Goal: Find contact information: Find contact information

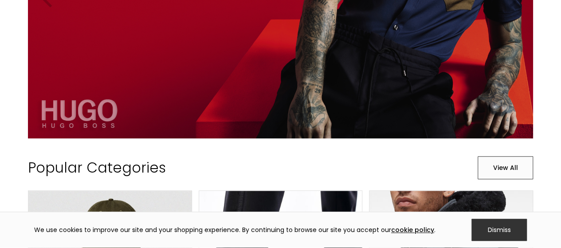
scroll to position [919, 0]
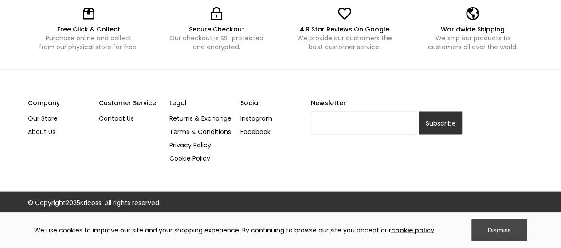
drag, startPoint x: 518, startPoint y: 219, endPoint x: 513, endPoint y: 224, distance: 7.2
click at [518, 220] on div "We use cookies to improve our site and your shopping experience. By continuing …" at bounding box center [280, 230] width 561 height 36
click at [513, 225] on div "Dismiss" at bounding box center [498, 230] width 55 height 22
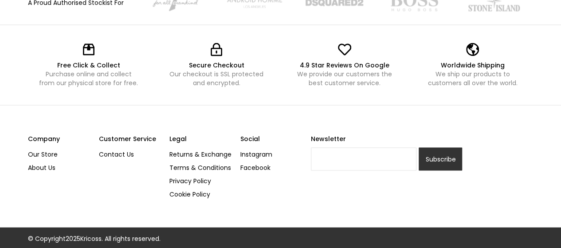
click at [117, 152] on link "Contact Us" at bounding box center [131, 154] width 64 height 13
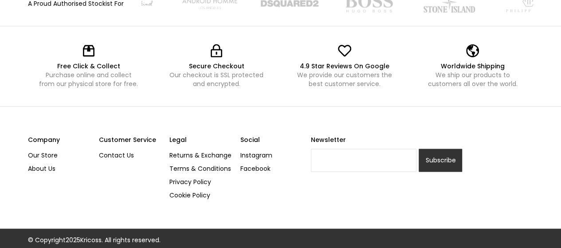
scroll to position [602, 0]
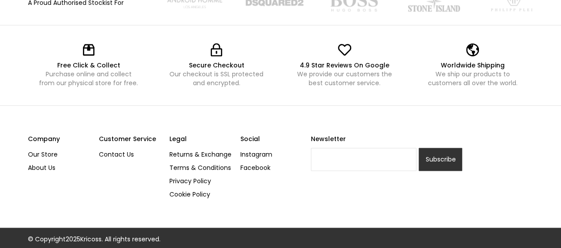
click at [45, 163] on link "About Us" at bounding box center [60, 167] width 64 height 13
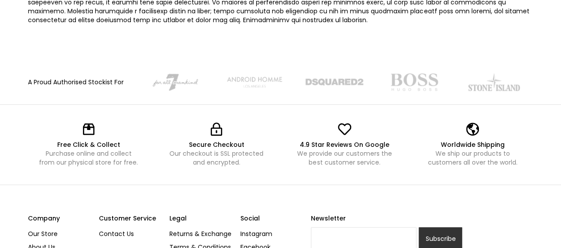
scroll to position [265, 0]
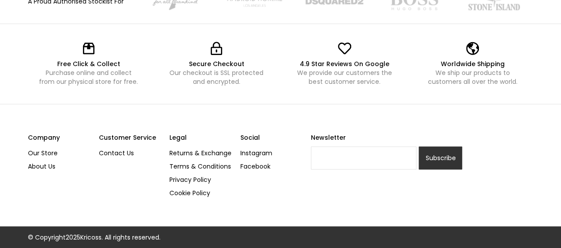
click at [106, 149] on link "Contact Us" at bounding box center [131, 152] width 64 height 13
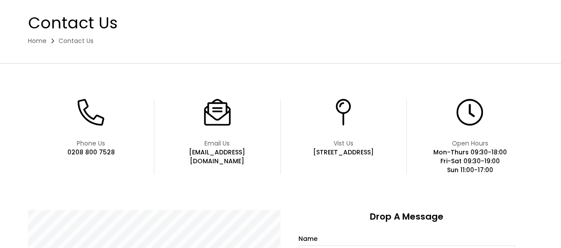
scroll to position [89, 0]
